Goal: Task Accomplishment & Management: Manage account settings

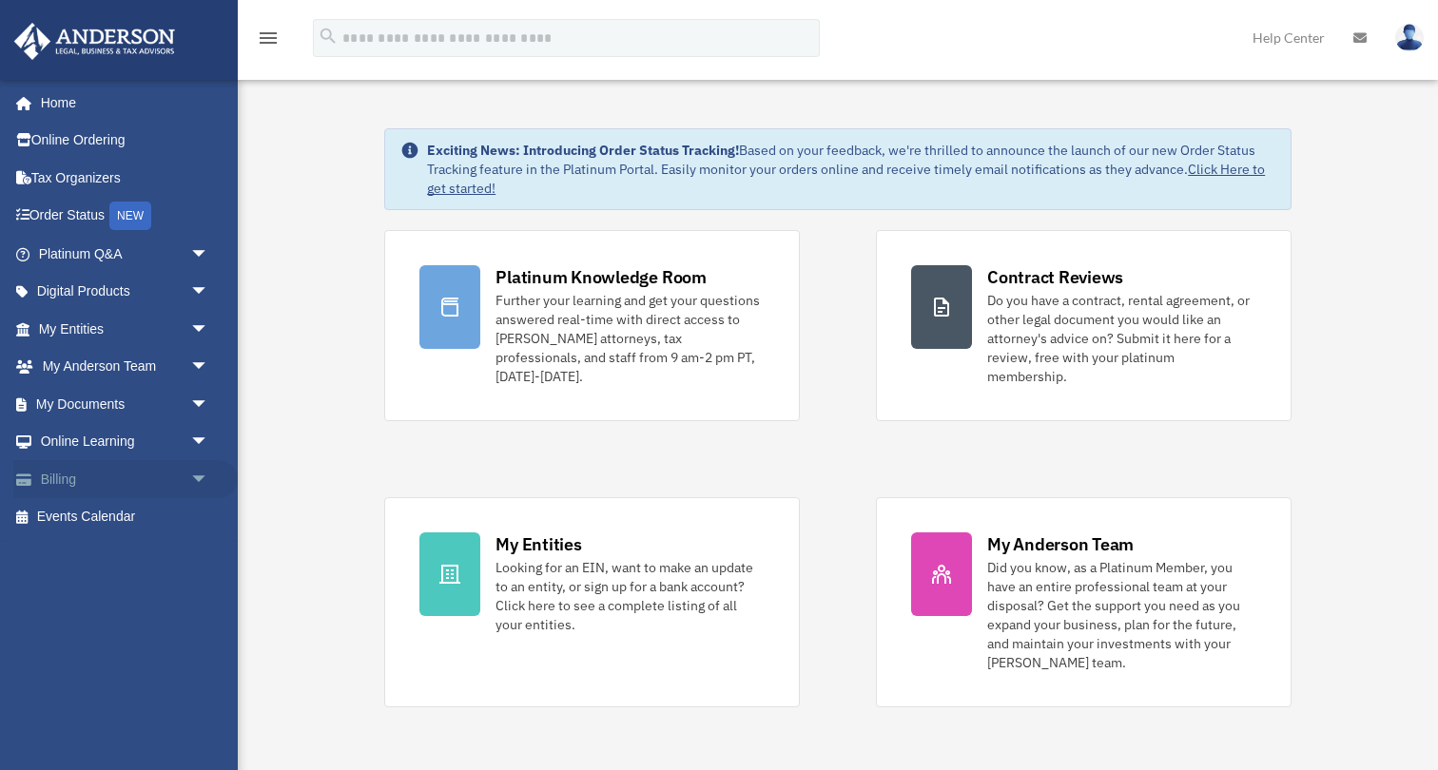
click at [198, 474] on span "arrow_drop_down" at bounding box center [209, 479] width 38 height 39
click at [110, 514] on link "$ Open Invoices" at bounding box center [132, 517] width 211 height 39
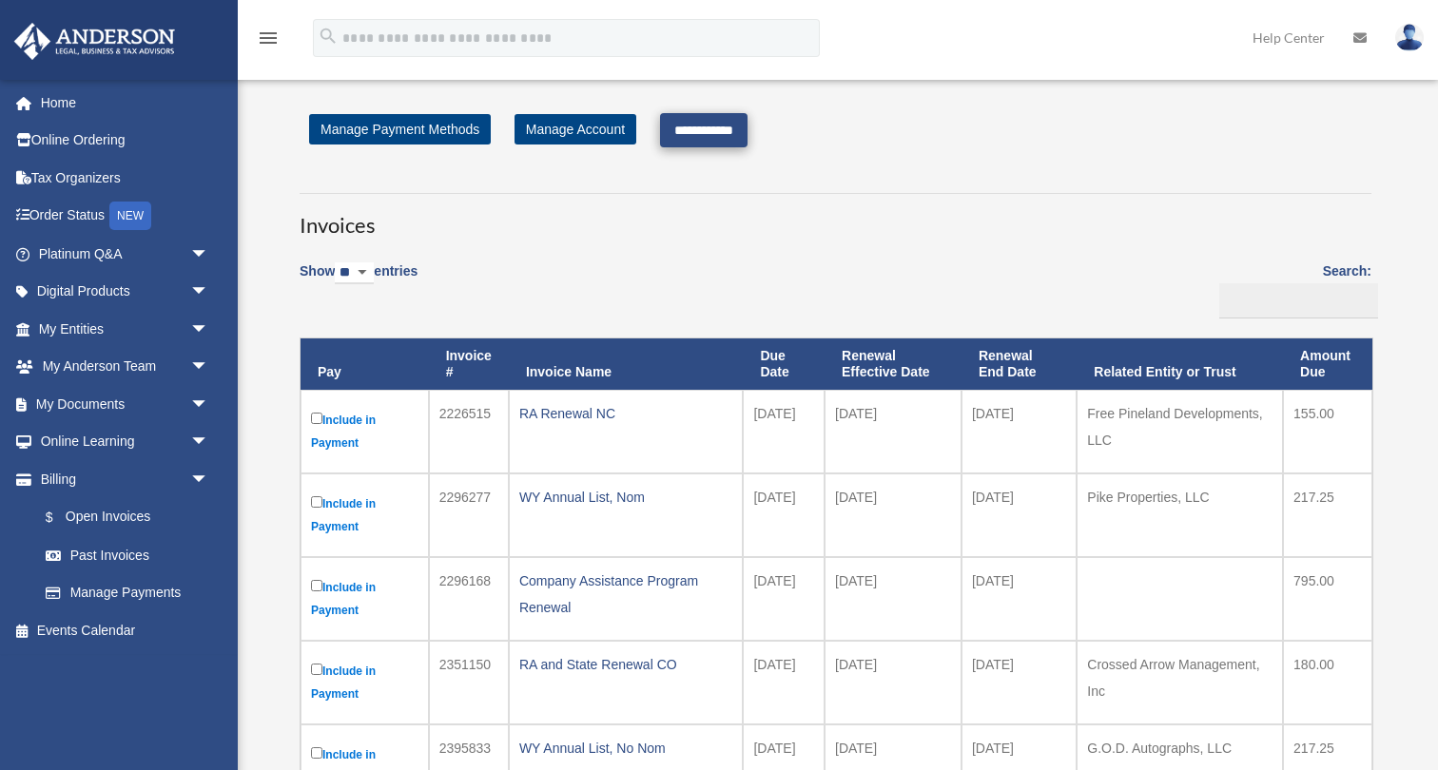
click at [702, 129] on input "**********" at bounding box center [703, 130] width 87 height 34
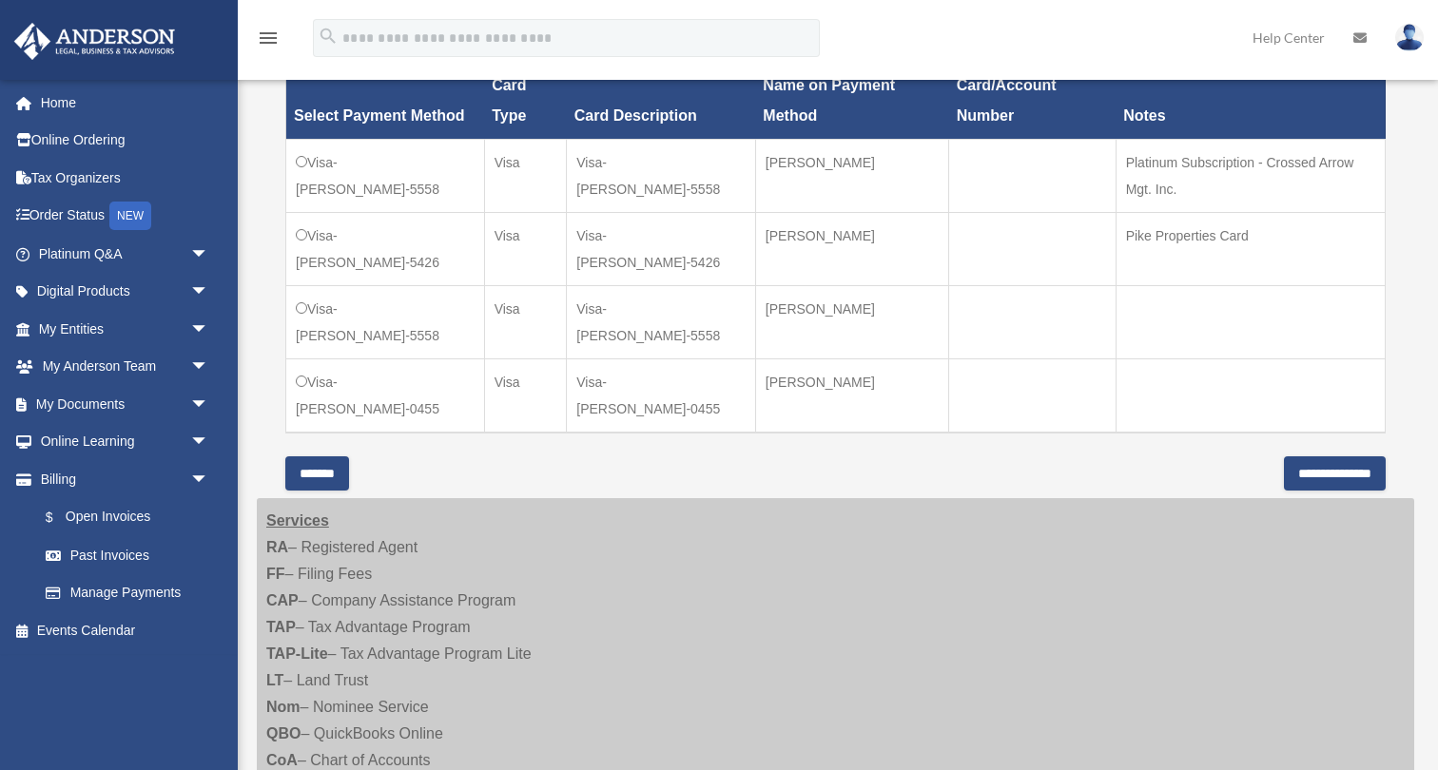
scroll to position [597, 0]
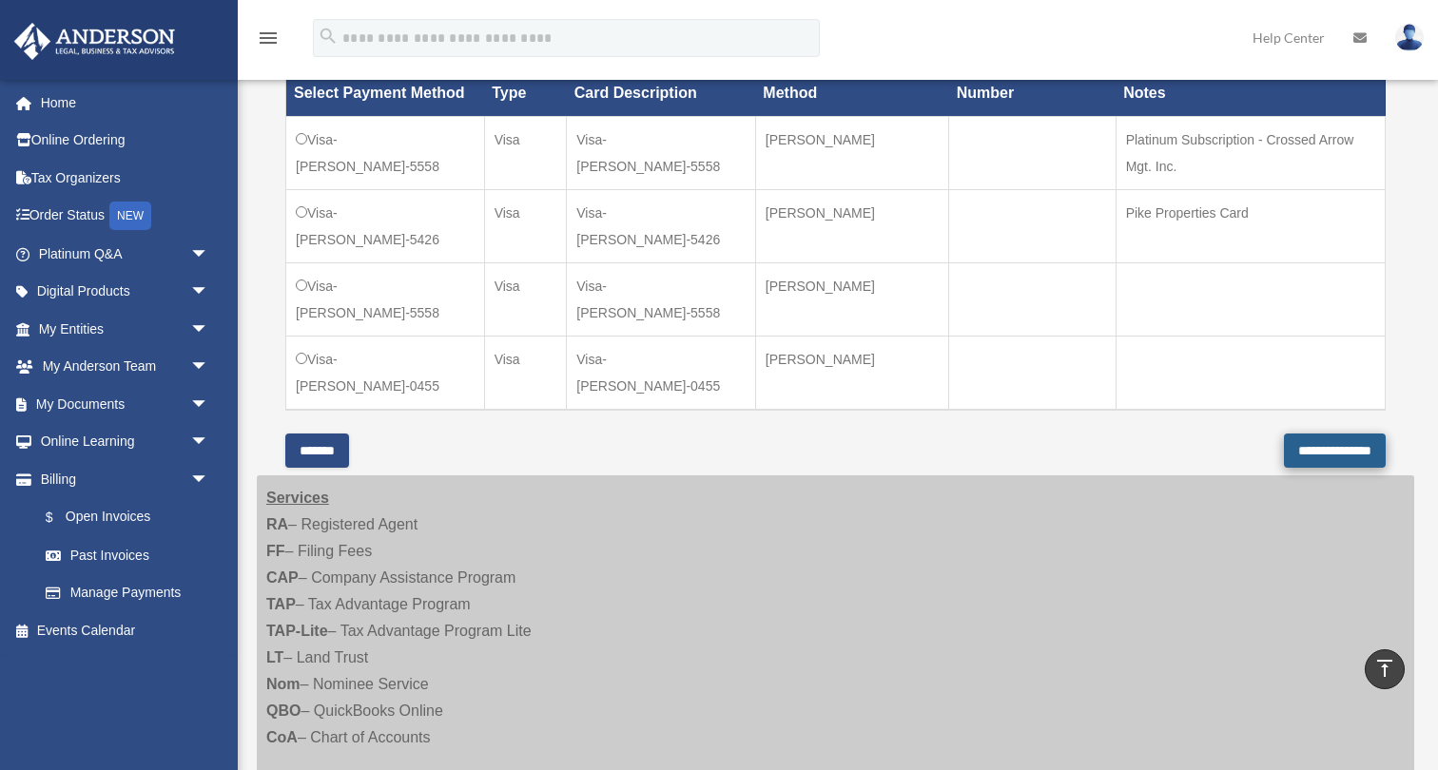
click at [1316, 450] on input "**********" at bounding box center [1335, 451] width 102 height 34
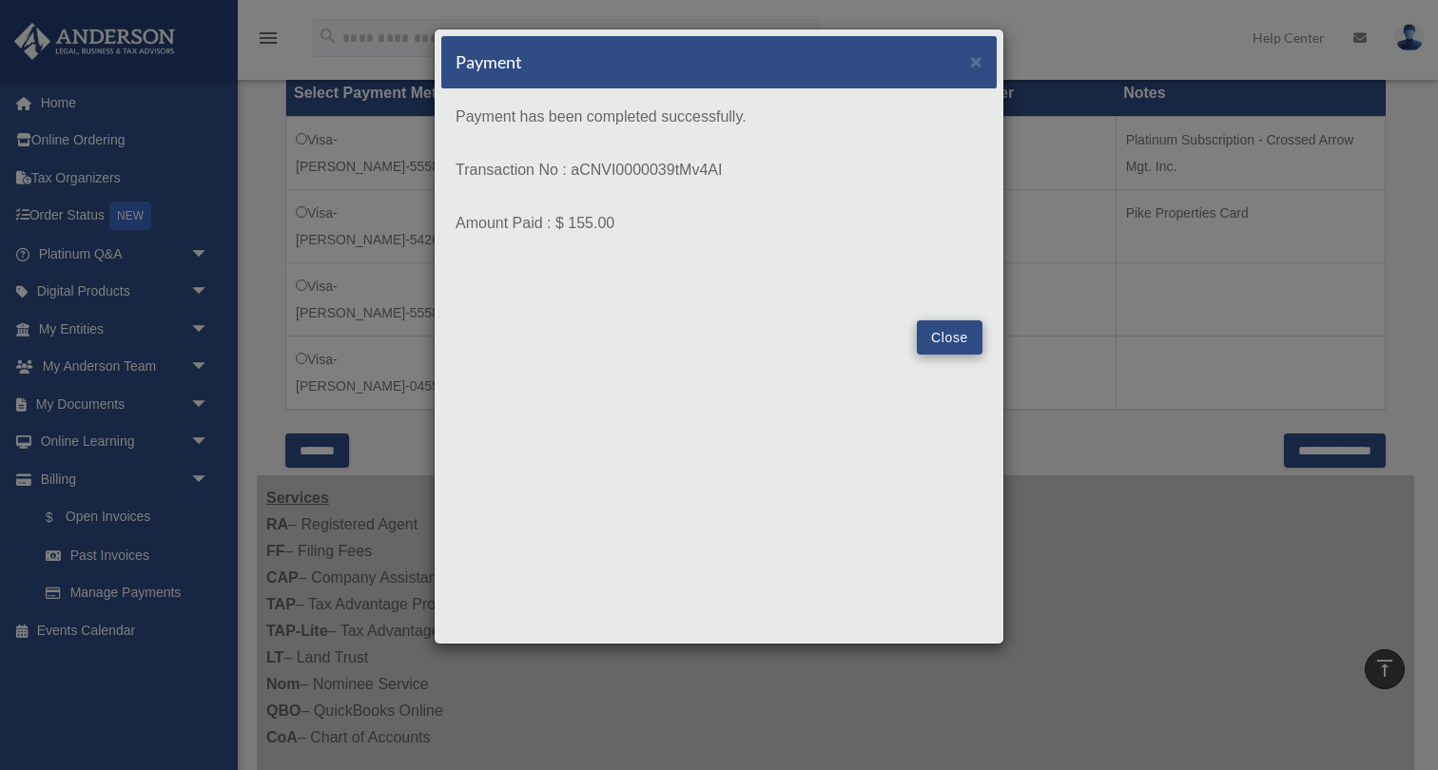
click at [965, 337] on button "Close" at bounding box center [950, 337] width 66 height 34
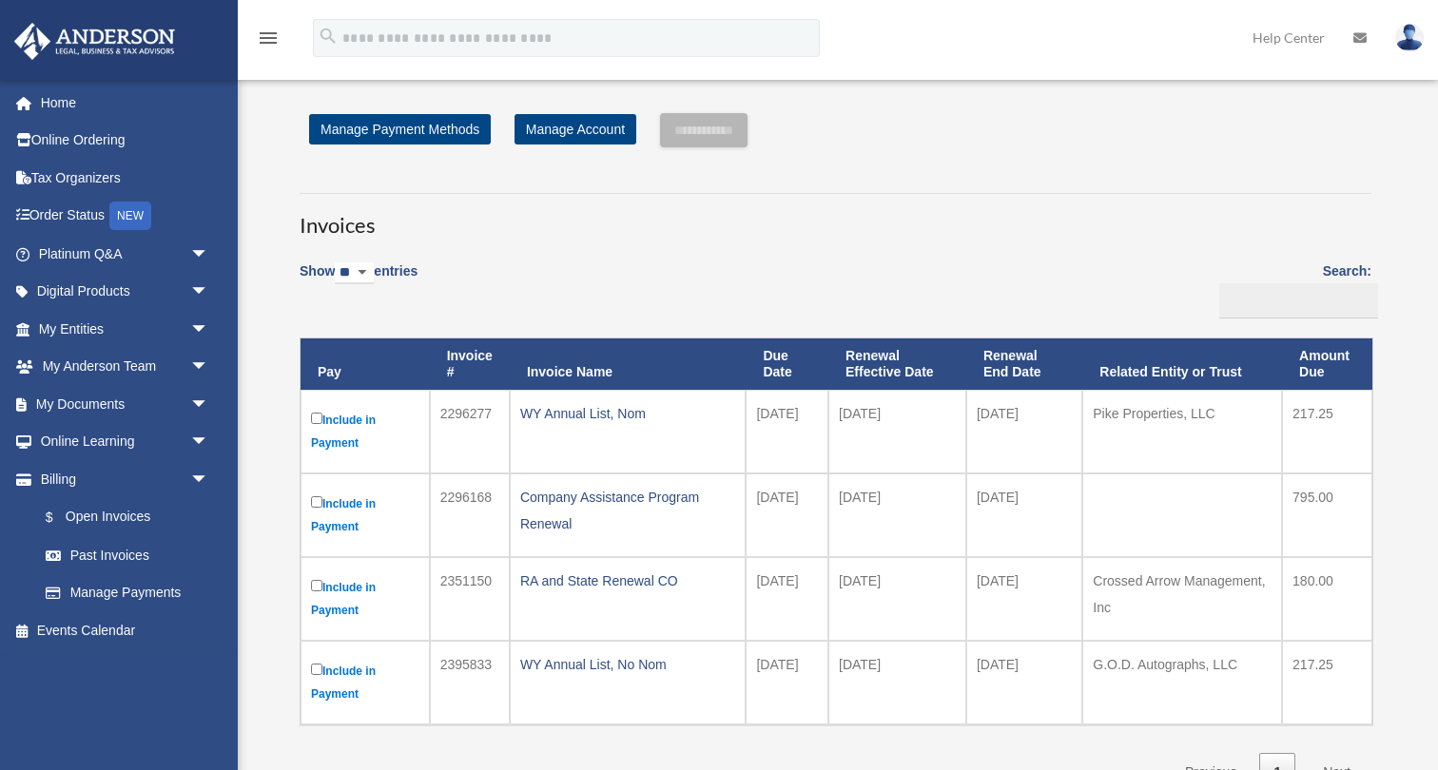
scroll to position [597, 0]
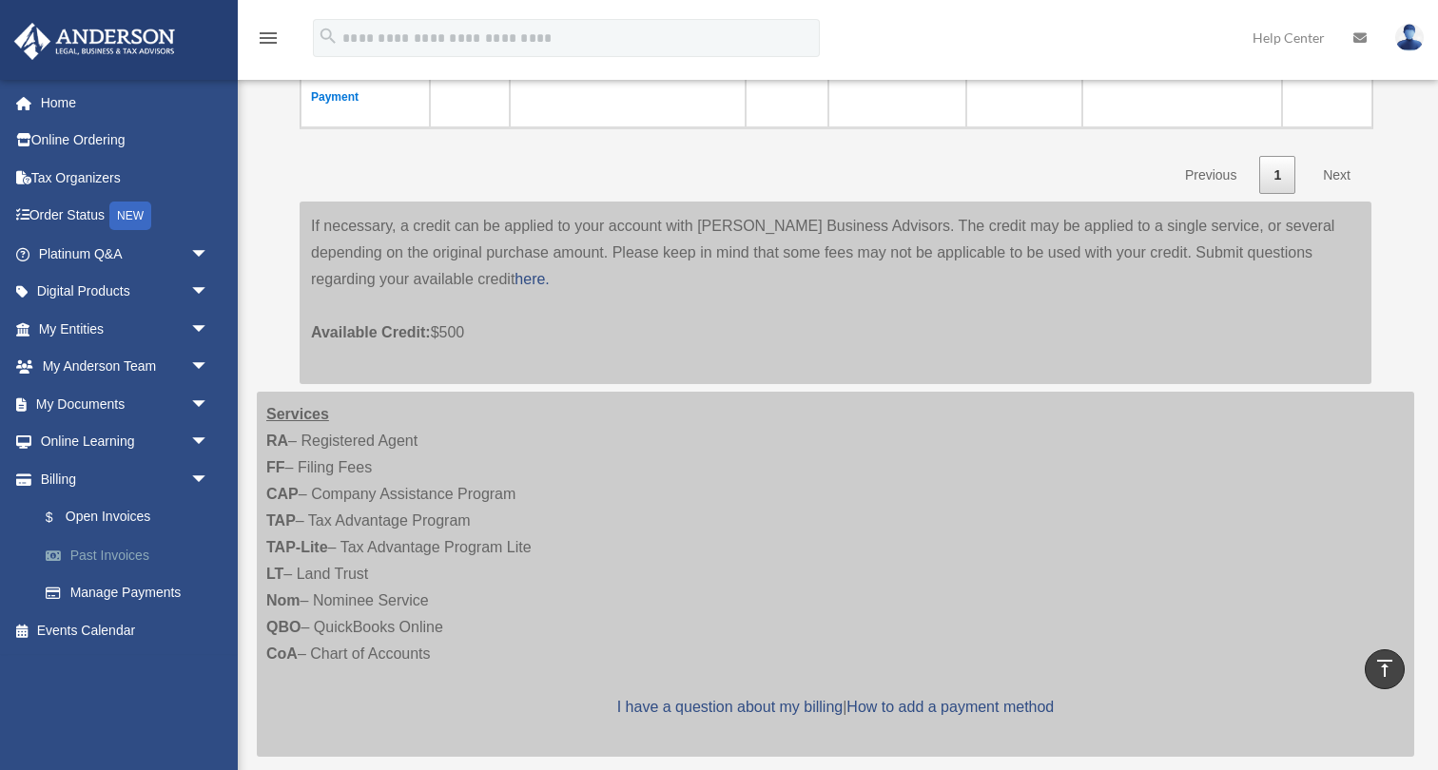
click at [111, 547] on link "Past Invoices" at bounding box center [132, 555] width 211 height 38
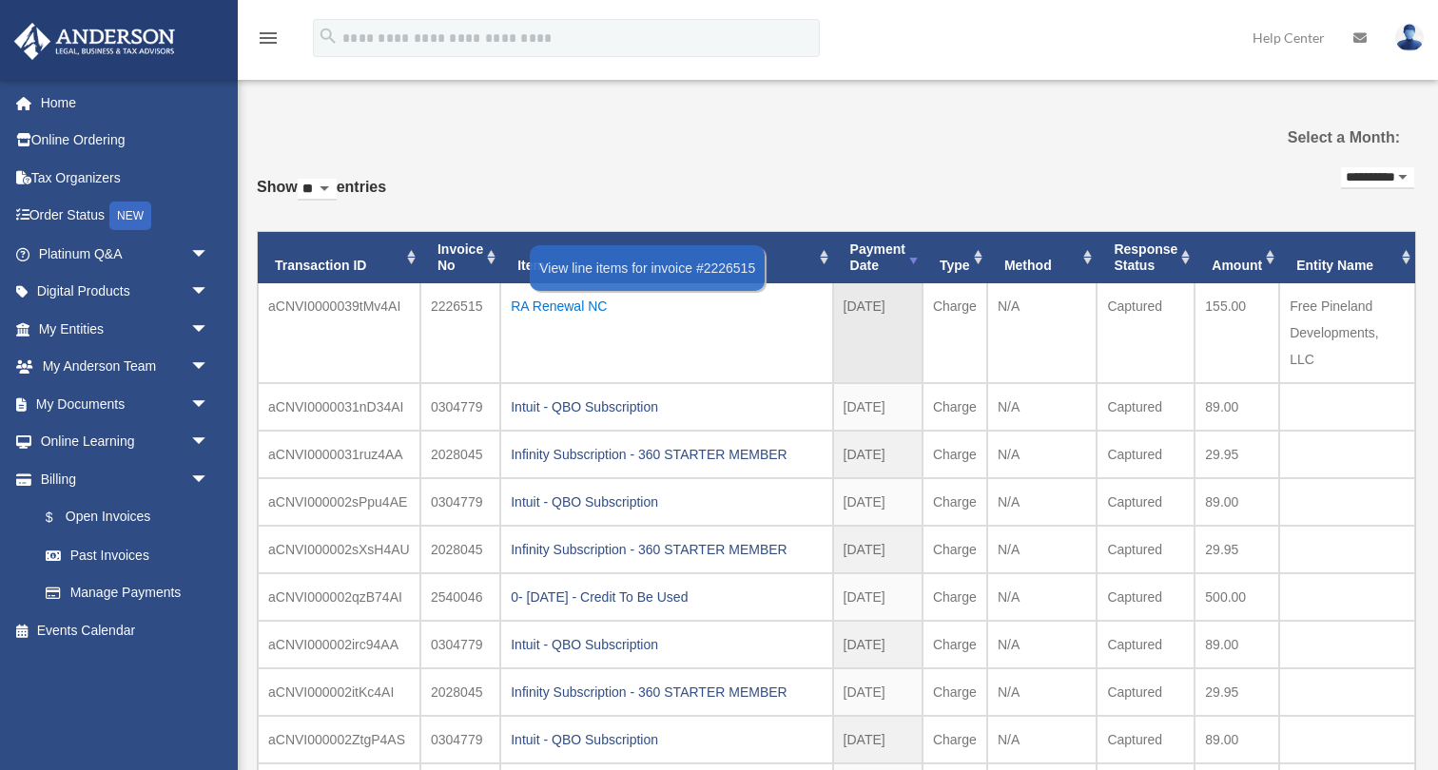
click at [560, 305] on div "RA Renewal NC" at bounding box center [666, 306] width 311 height 27
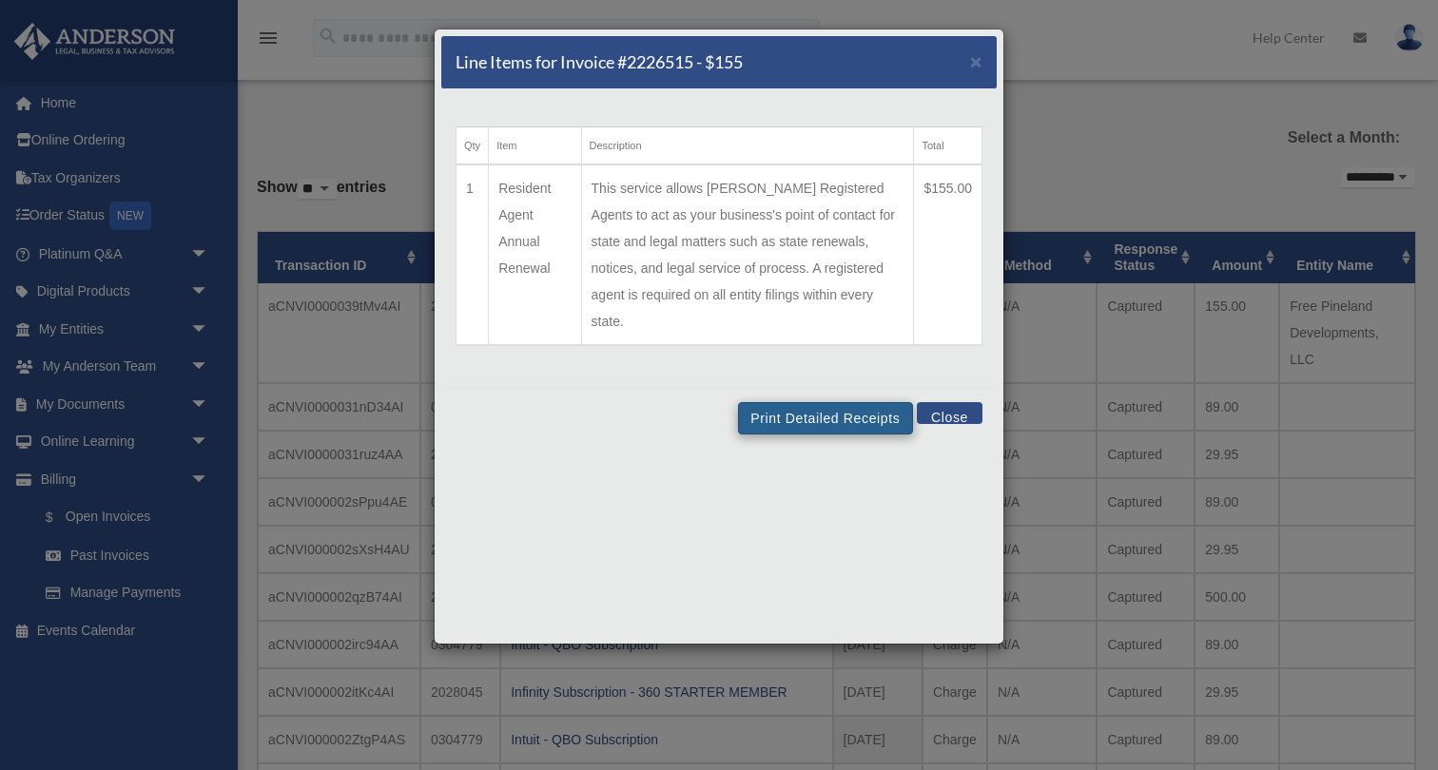
click at [833, 402] on button "Print Detailed Receipts" at bounding box center [825, 418] width 174 height 32
click at [841, 402] on button "Print Detailed Receipts" at bounding box center [825, 418] width 174 height 32
click at [977, 63] on span "×" at bounding box center [976, 61] width 12 height 22
